Goal: Task Accomplishment & Management: Use online tool/utility

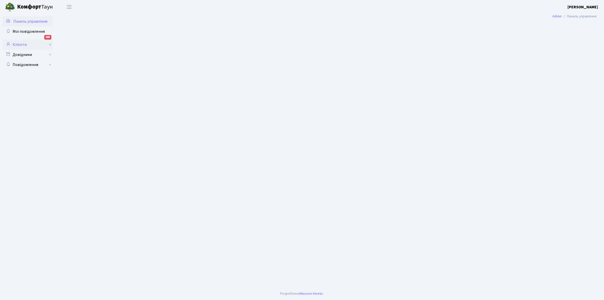
click at [25, 42] on link "Клієнти" at bounding box center [28, 45] width 50 height 10
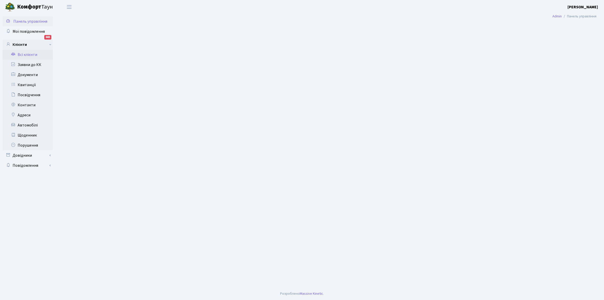
click at [24, 55] on link "Всі клієнти" at bounding box center [28, 55] width 50 height 10
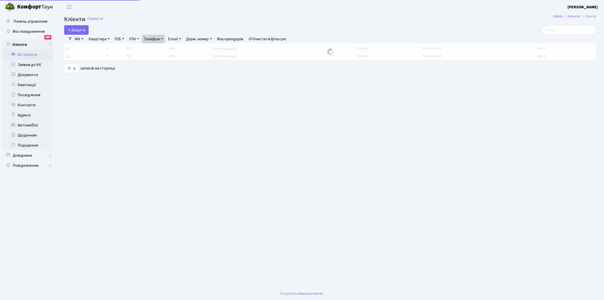
select select "25"
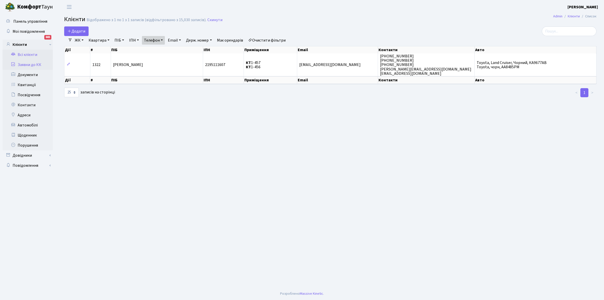
click at [31, 64] on link "Заявки до КК" at bounding box center [28, 65] width 50 height 10
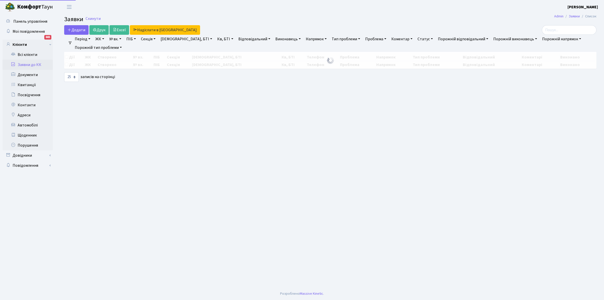
select select "25"
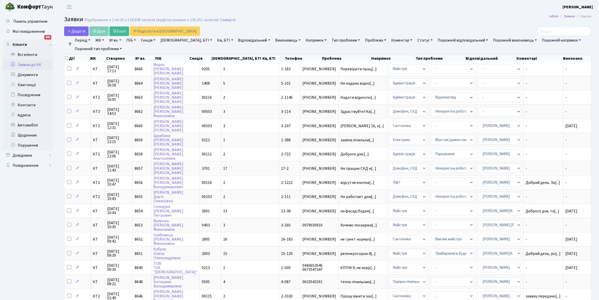
click at [215, 40] on link "Кв, БТІ" at bounding box center [225, 40] width 20 height 9
type input "5-589"
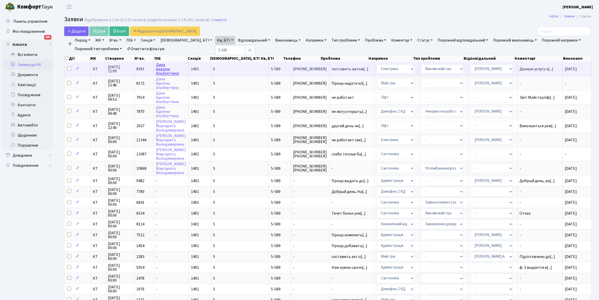
click at [166, 70] on link "Дика Аделіна Альбертівна" at bounding box center [167, 69] width 23 height 14
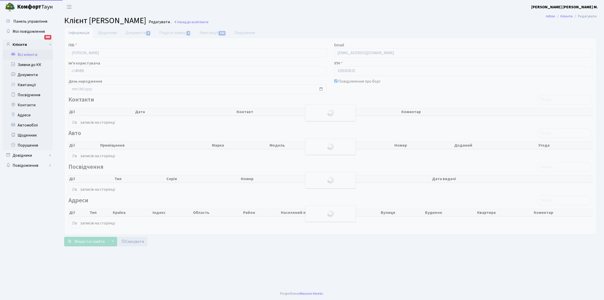
select select "25"
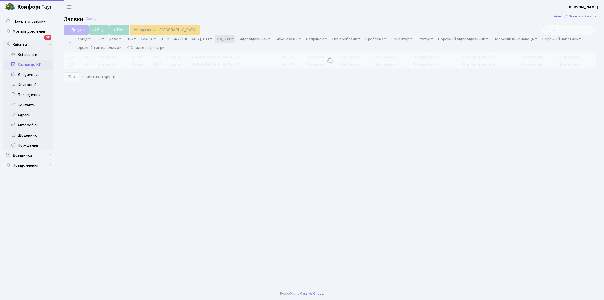
select select "25"
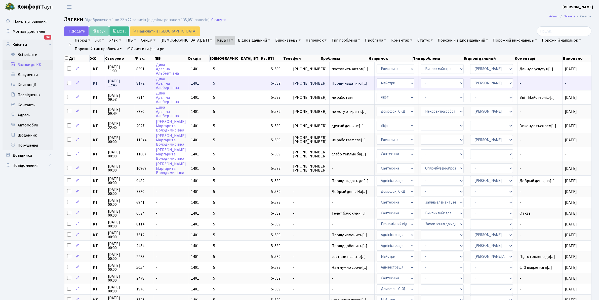
click at [565, 83] on span "-" at bounding box center [566, 84] width 2 height 6
click at [565, 80] on td "-" at bounding box center [577, 83] width 29 height 14
click at [520, 83] on span "-" at bounding box center [540, 83] width 41 height 4
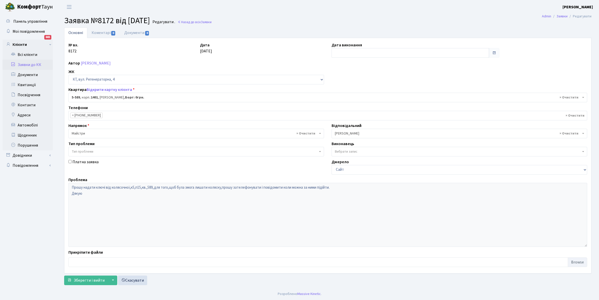
select select "1983"
click at [345, 53] on input "text" at bounding box center [411, 53] width 158 height 10
click at [368, 77] on td "3" at bounding box center [367, 79] width 8 height 8
type input "[DATE]"
click at [91, 281] on span "Зберегти і вийти" at bounding box center [89, 280] width 31 height 6
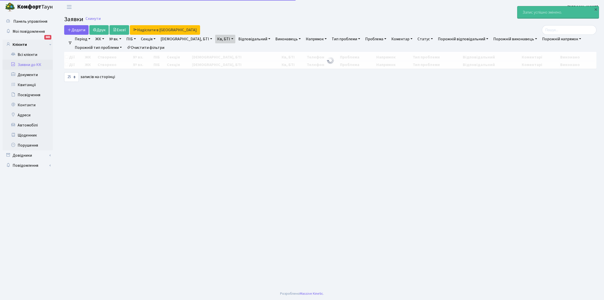
select select "25"
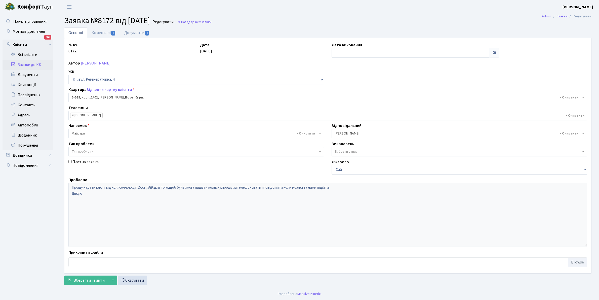
select select "1983"
click at [340, 49] on input "text" at bounding box center [411, 53] width 158 height 10
click at [367, 78] on td "3" at bounding box center [367, 79] width 8 height 8
type input "[DATE]"
click at [89, 280] on span "Зберегти і вийти" at bounding box center [89, 280] width 31 height 6
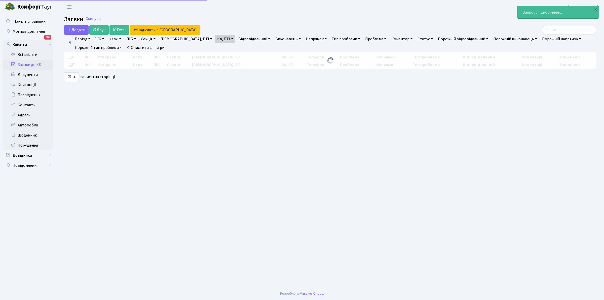
select select "25"
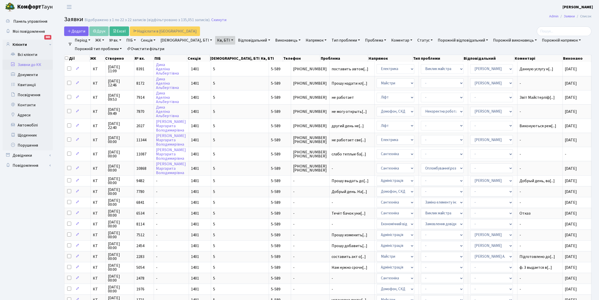
click at [149, 48] on link "Очистити фільтри" at bounding box center [146, 49] width 42 height 9
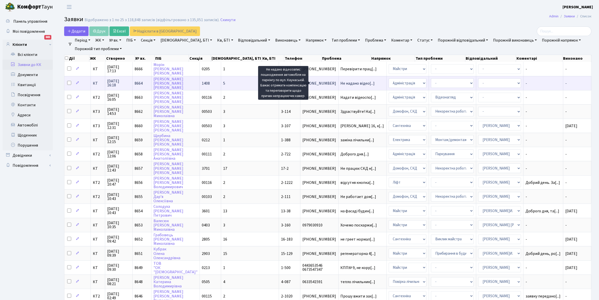
click at [341, 81] on span "Не надано відео[...]" at bounding box center [358, 84] width 34 height 6
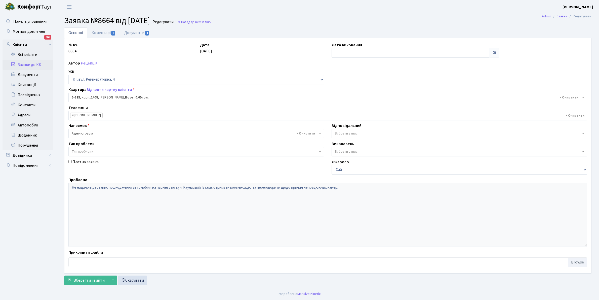
select select "2238"
click at [138, 30] on link "Документи 1" at bounding box center [137, 32] width 34 height 10
select select "25"
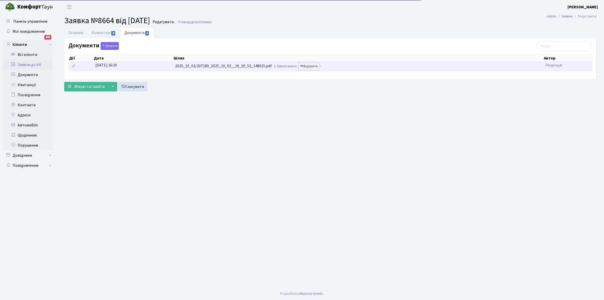
click at [315, 65] on link "Відкрити" at bounding box center [309, 66] width 20 height 8
